Goal: Find specific page/section: Find specific page/section

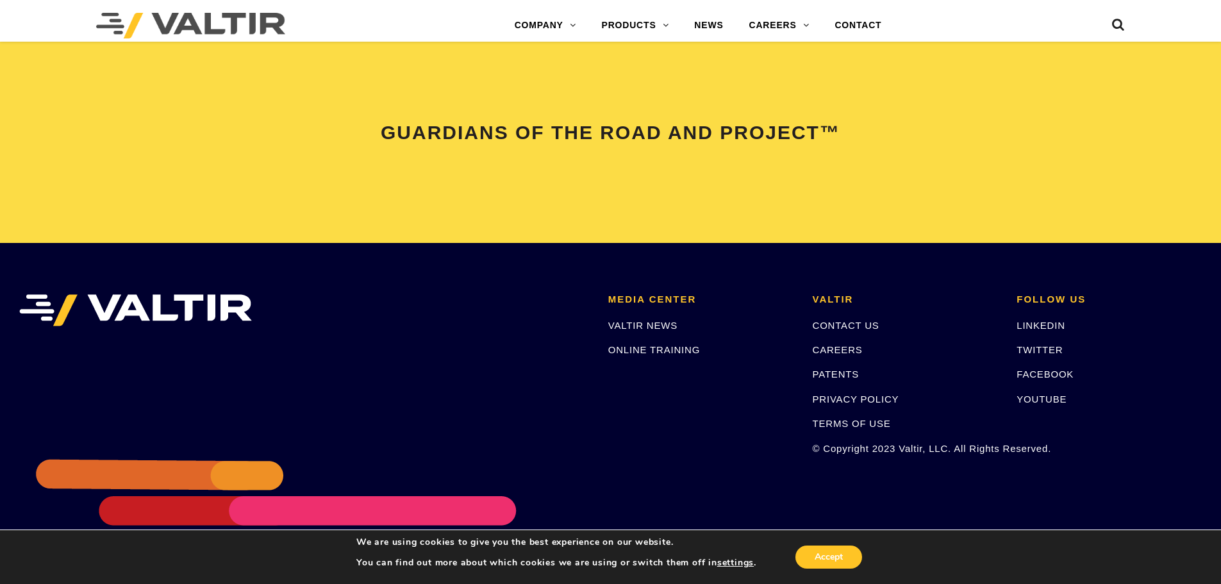
scroll to position [2692, 0]
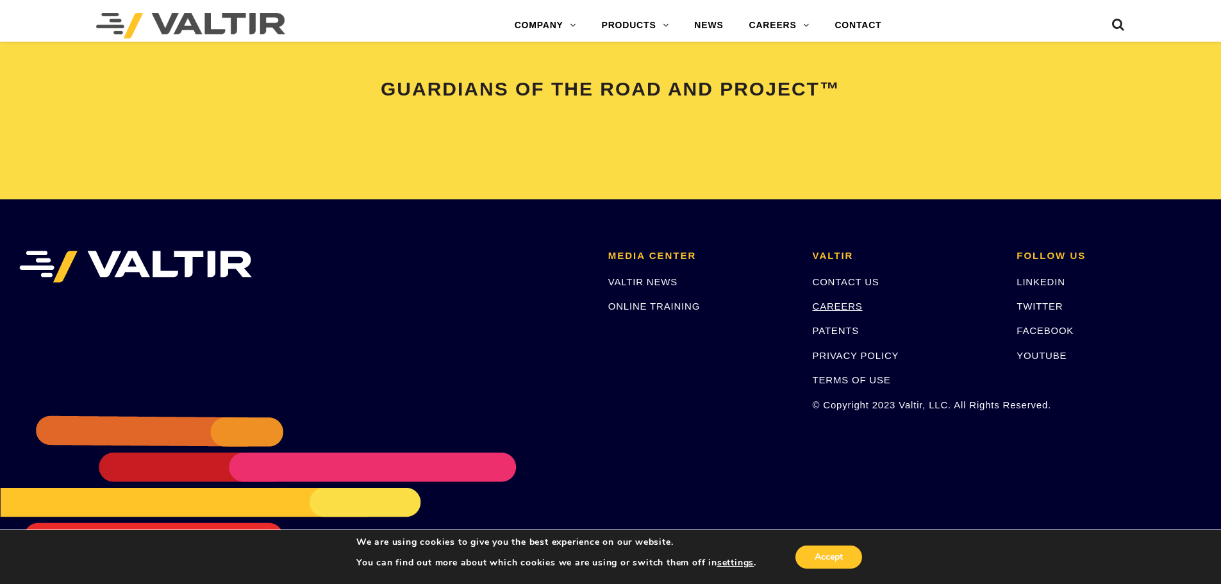
click at [825, 301] on link "CAREERS" at bounding box center [838, 306] width 50 height 11
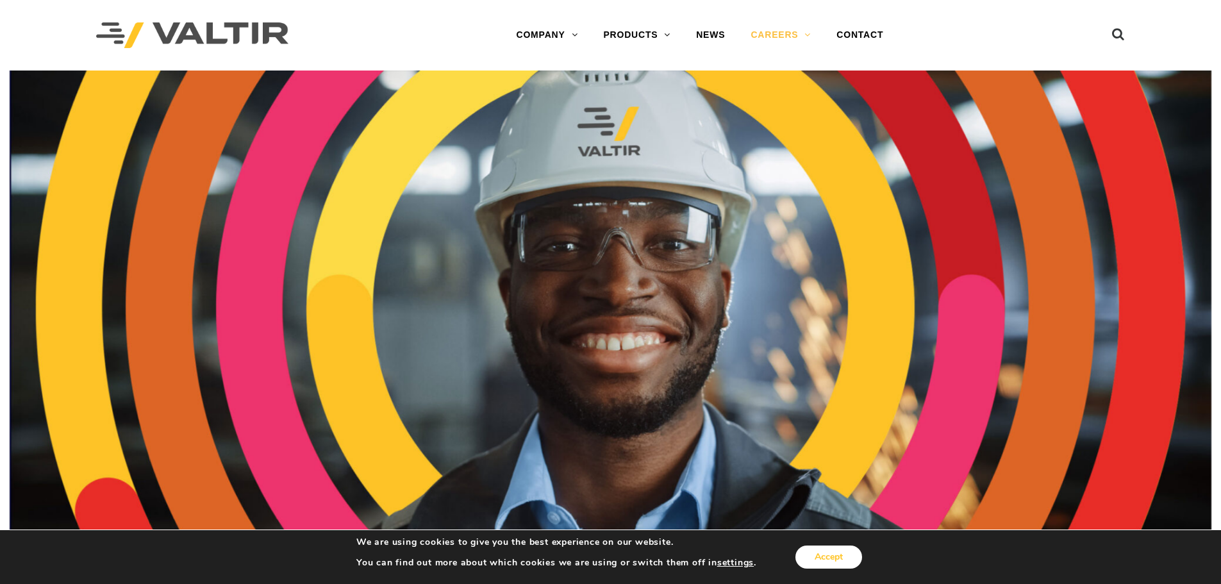
click at [822, 557] on button "Accept" at bounding box center [828, 556] width 67 height 23
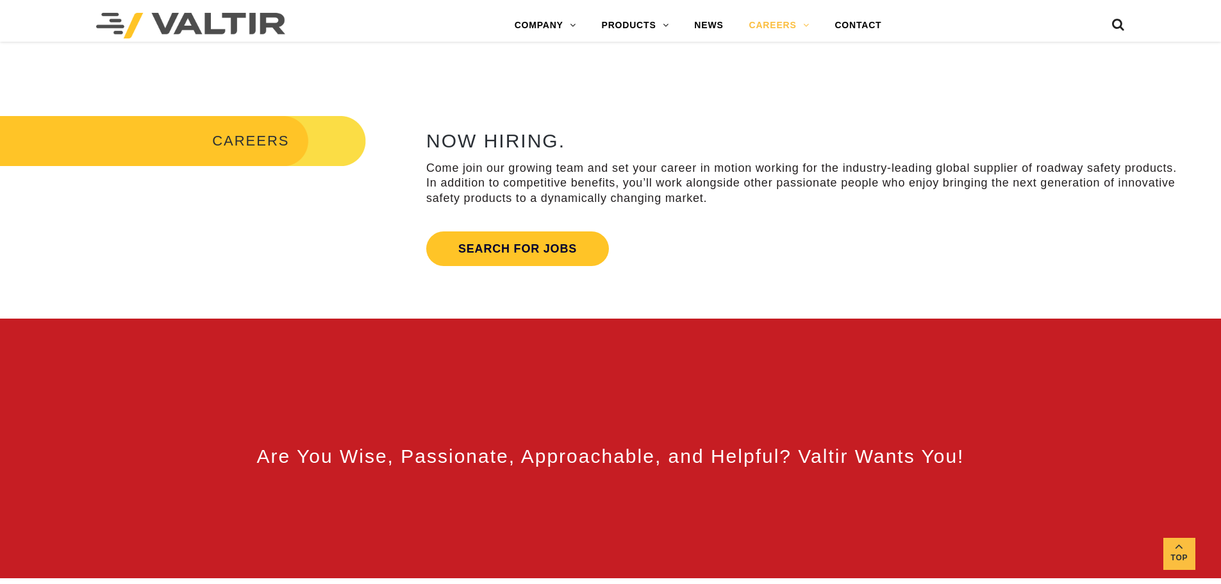
scroll to position [513, 0]
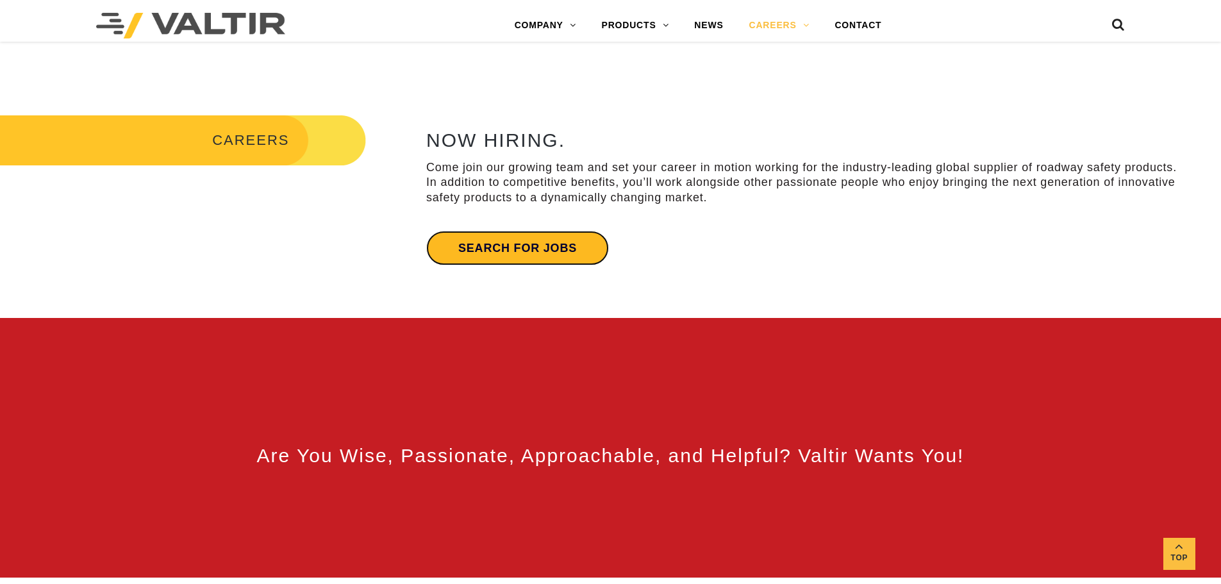
click at [529, 256] on link "Search for jobs" at bounding box center [517, 248] width 183 height 35
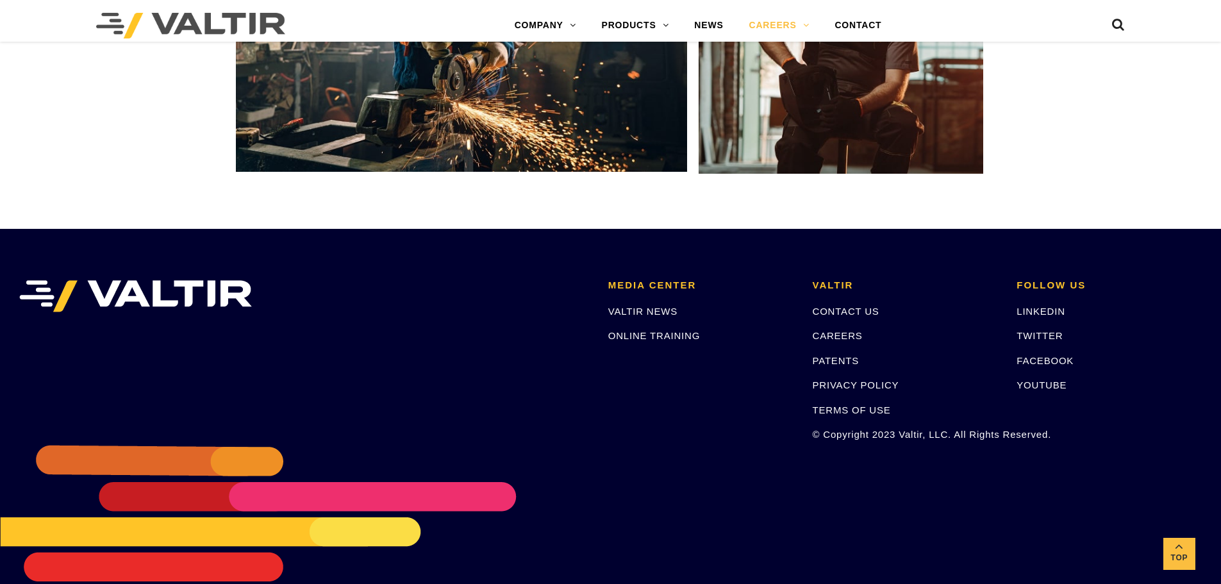
scroll to position [2454, 0]
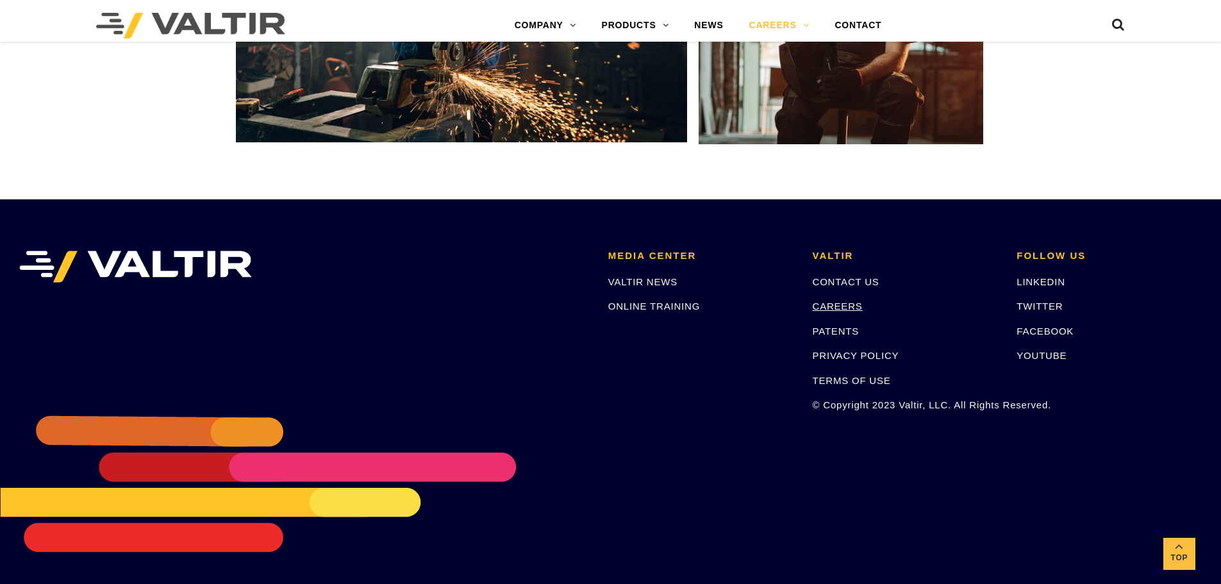
click at [829, 305] on link "CAREERS" at bounding box center [838, 306] width 50 height 11
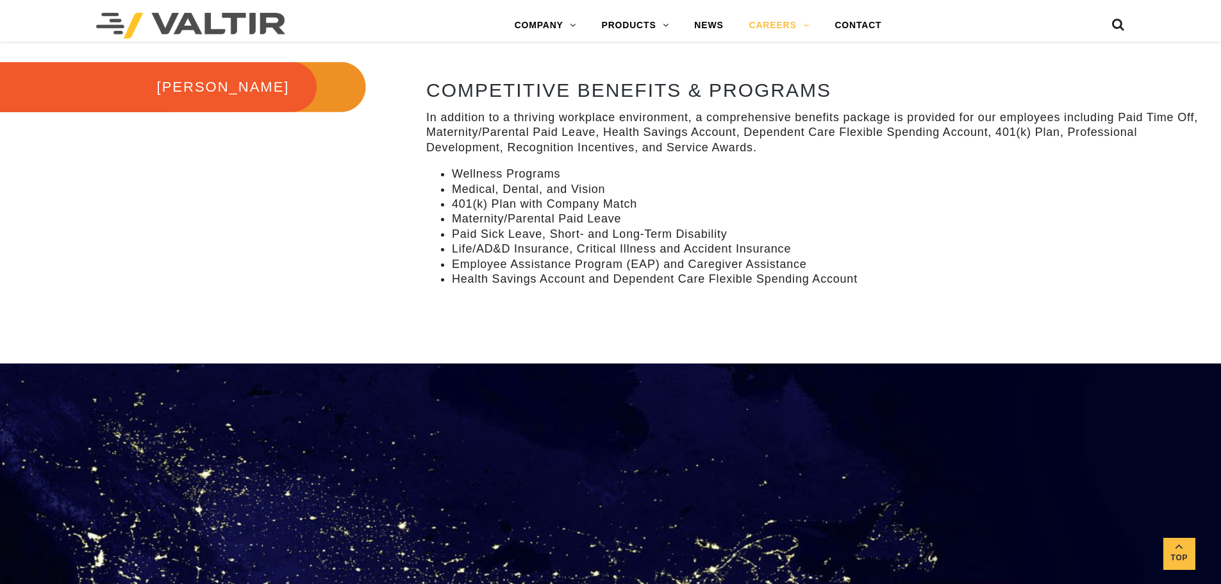
scroll to position [1090, 0]
